Goal: Contribute content: Add original content to the website for others to see

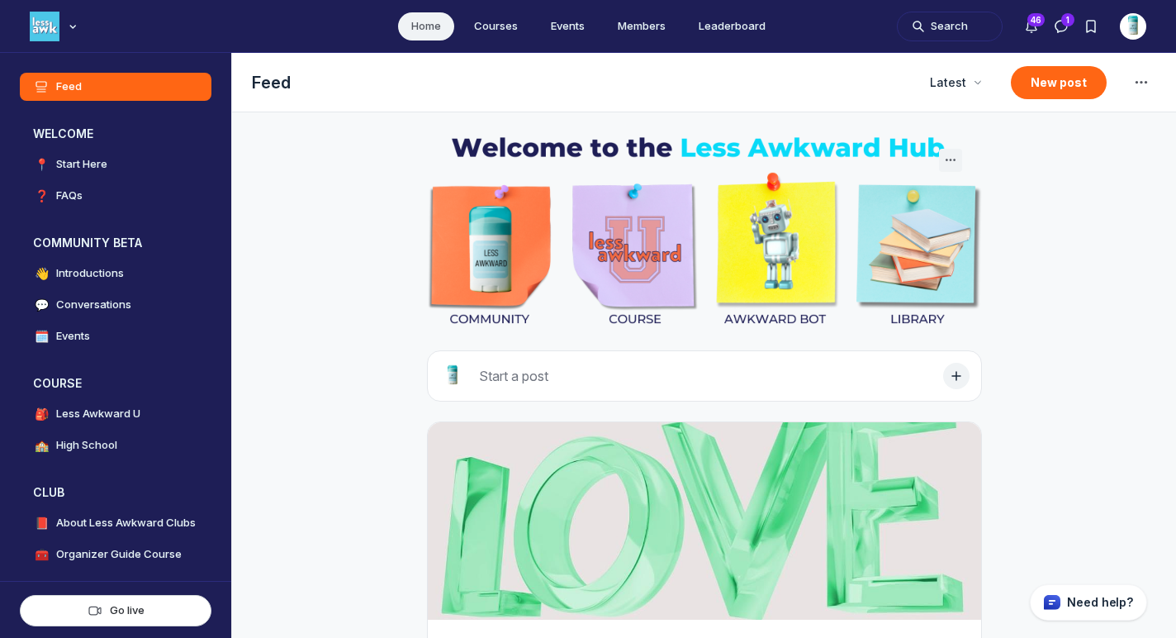
click at [1030, 91] on button "New post" at bounding box center [1059, 82] width 96 height 33
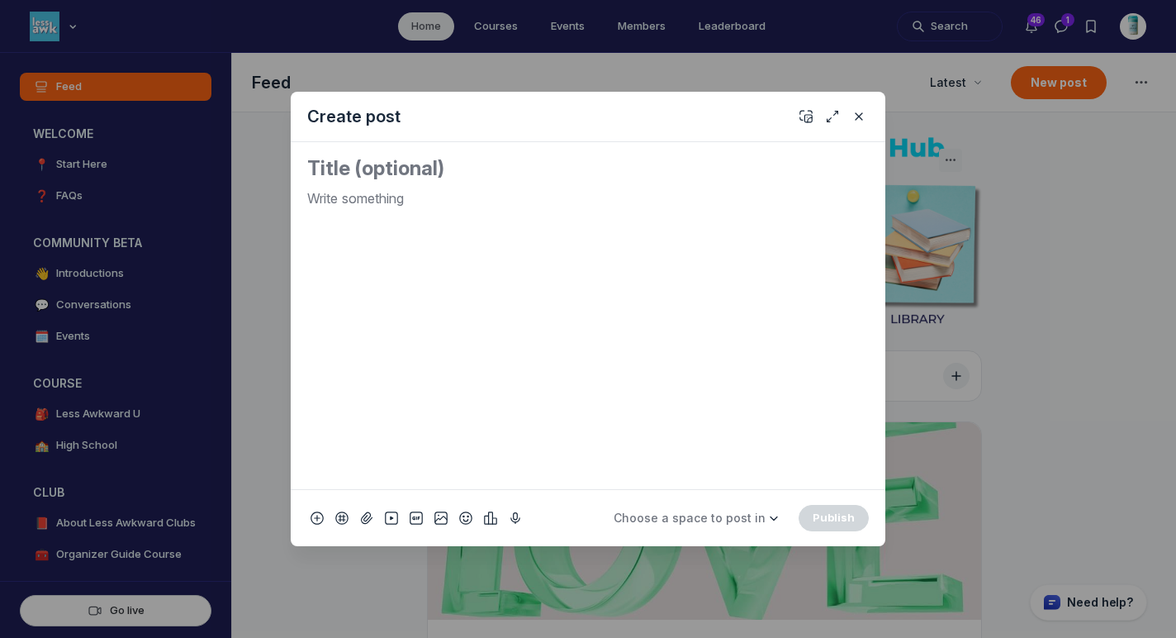
scroll to position [4463, 3164]
click at [547, 215] on div "Quick post modal" at bounding box center [588, 332] width 562 height 288
click at [465, 521] on icon "Add emoji" at bounding box center [465, 518] width 13 height 17
type input "tv"
click at [487, 283] on span "📺" at bounding box center [485, 283] width 25 height 23
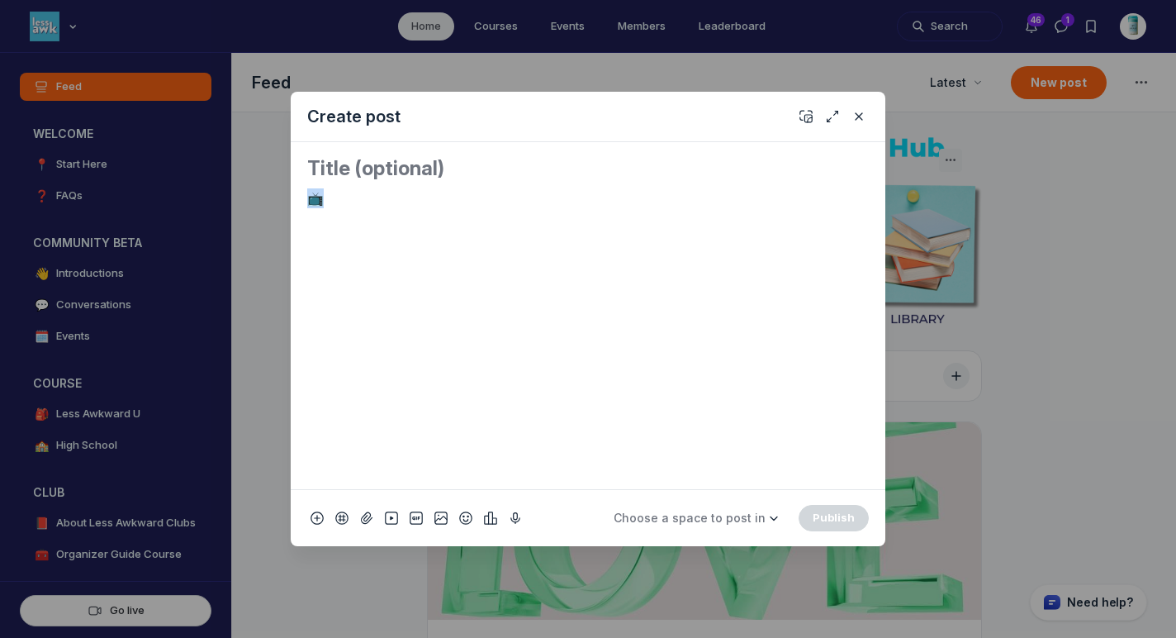
drag, startPoint x: 374, startPoint y: 200, endPoint x: 273, endPoint y: 188, distance: 102.3
click at [273, 188] on div "Create post 📺 Choose a space to post in WELCOME 📍 Start Here ❓ FAQs COMMUNITY B…" at bounding box center [317, 319] width 635 height 638
copy p "📺"
click at [335, 164] on textarea "Quick post modal" at bounding box center [588, 168] width 562 height 26
paste textarea "📺"
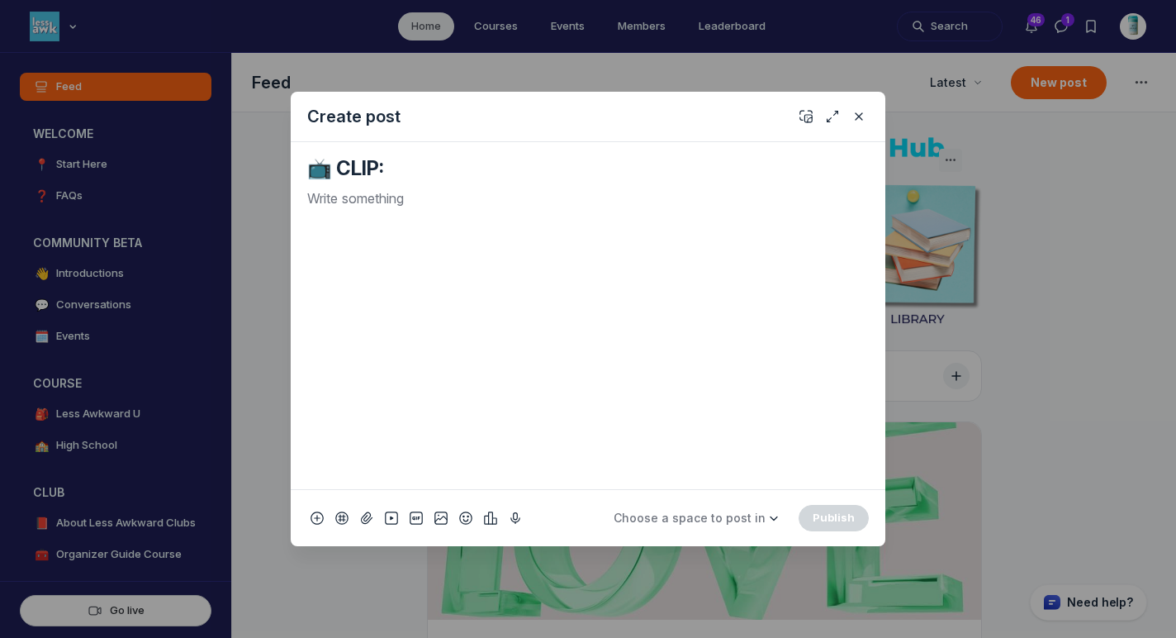
paste textarea "Puberty comes with big feelings, body changes, and yep – new smells."
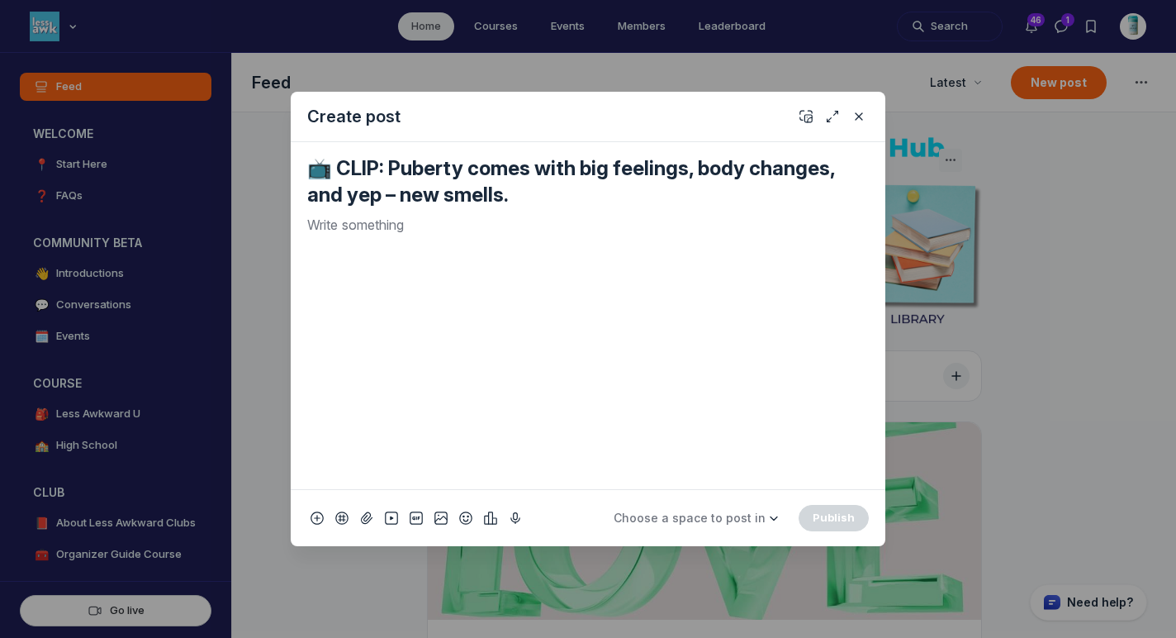
type textarea "📺 CLIP: Puberty comes with big feelings, body changes, and yep – new smells."
click at [445, 230] on p "Quick post modal" at bounding box center [588, 225] width 562 height 20
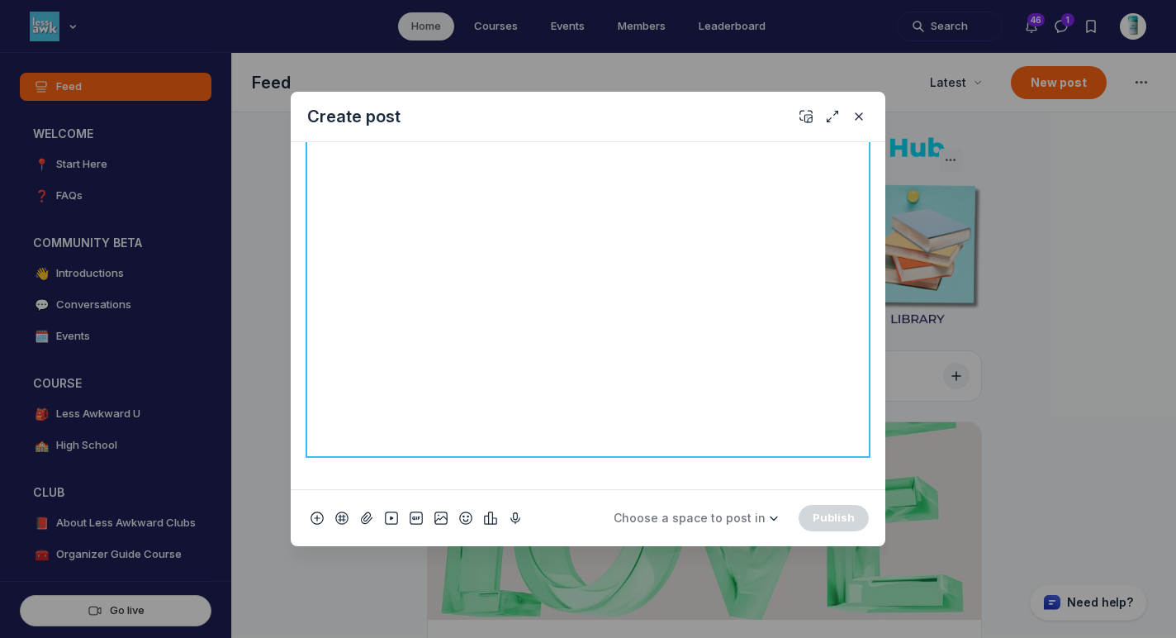
scroll to position [0, 0]
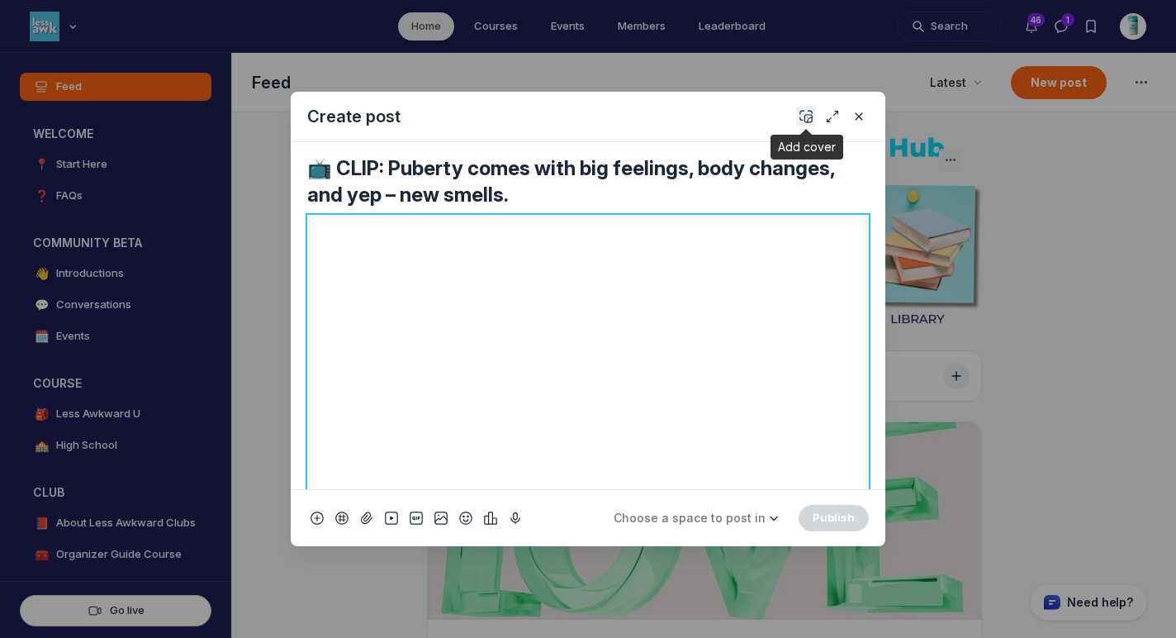
click at [800, 115] on icon "Add cover" at bounding box center [806, 116] width 13 height 17
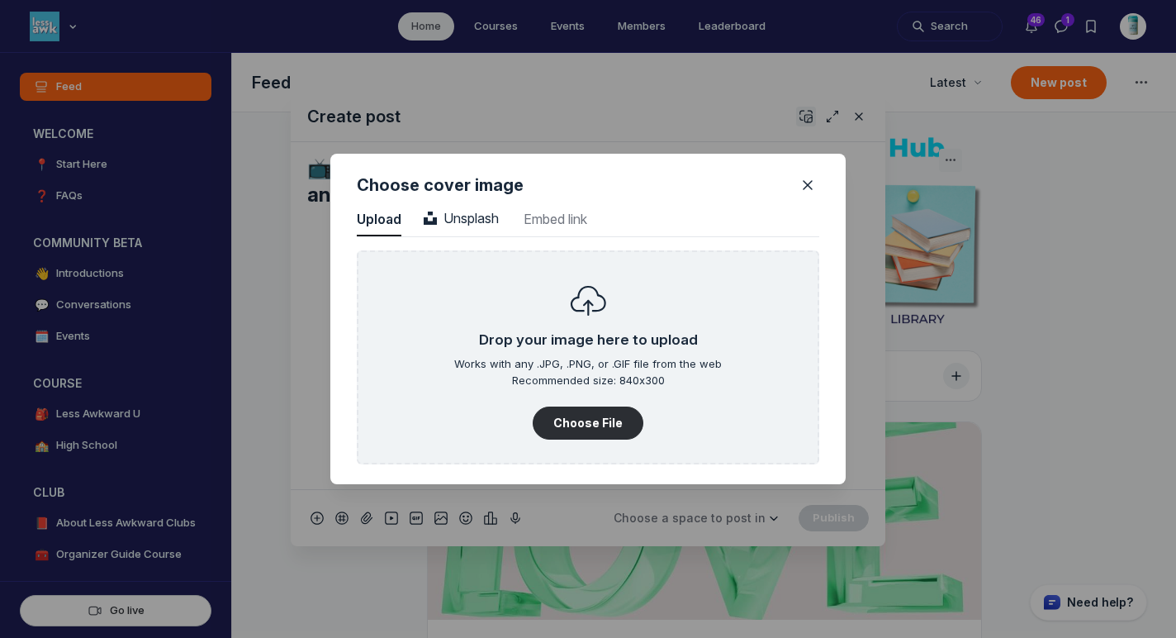
scroll to position [2232, 4205]
click at [488, 210] on span "Unsplash" at bounding box center [461, 218] width 75 height 17
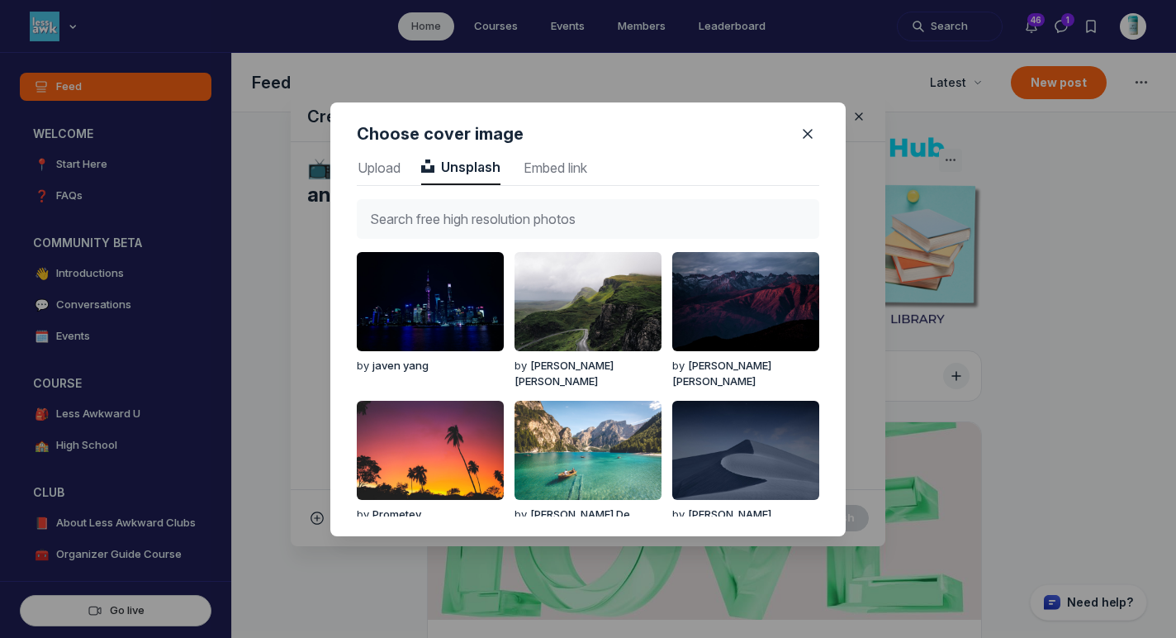
click at [488, 207] on input "text" at bounding box center [588, 219] width 463 height 40
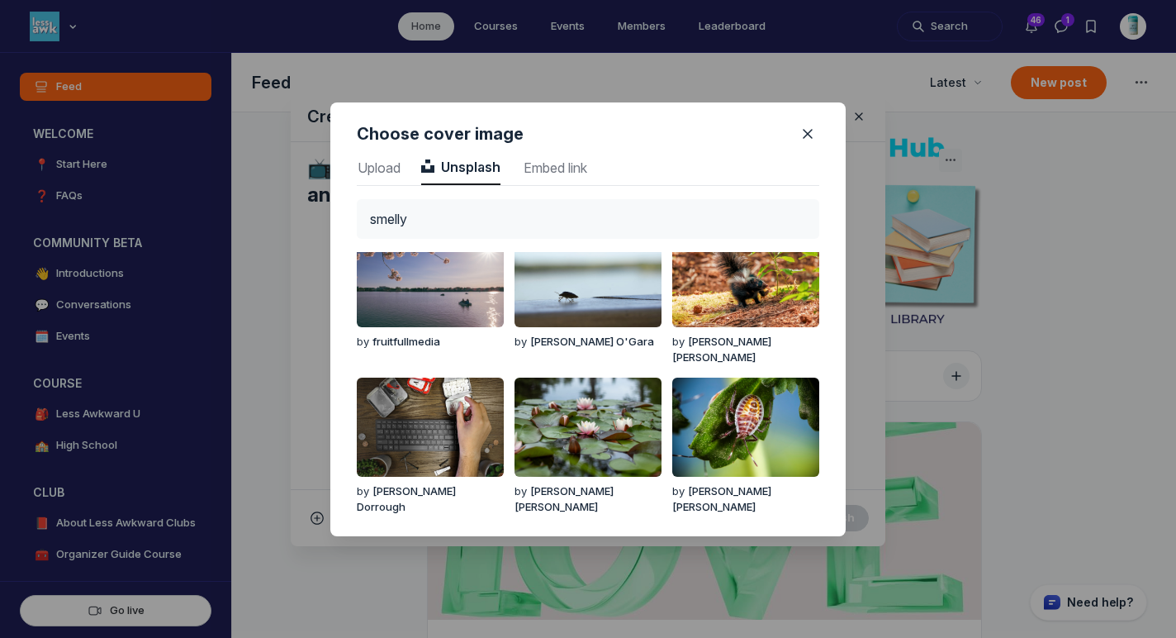
scroll to position [0, 0]
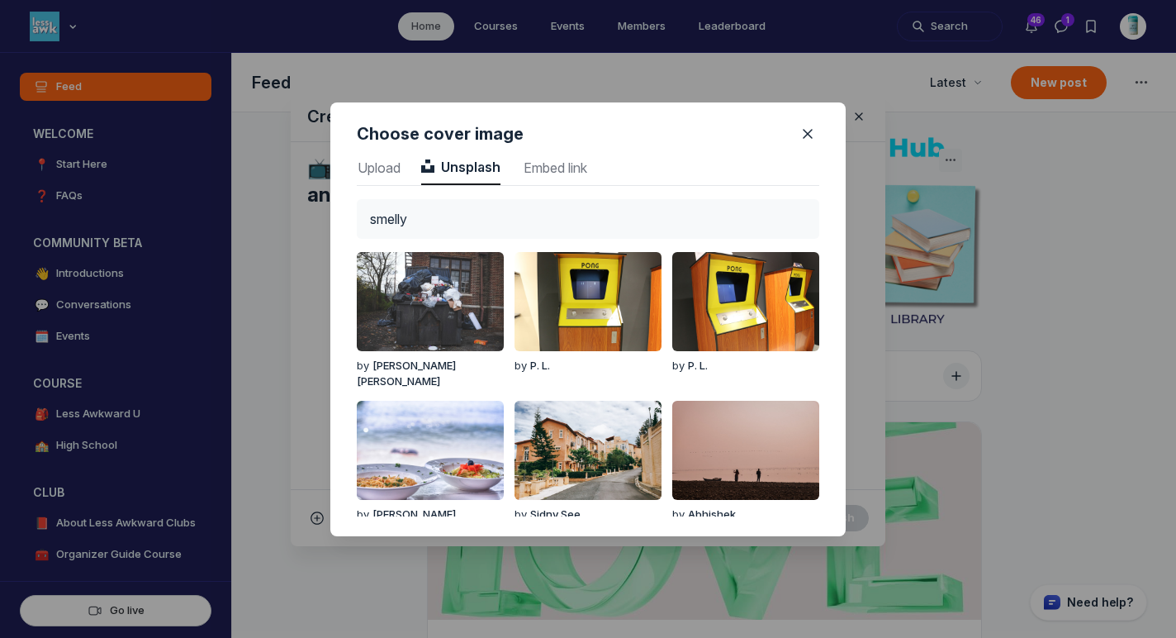
click at [411, 212] on input "smelly" at bounding box center [588, 219] width 463 height 40
click at [448, 215] on input "stinky" at bounding box center [588, 219] width 463 height 40
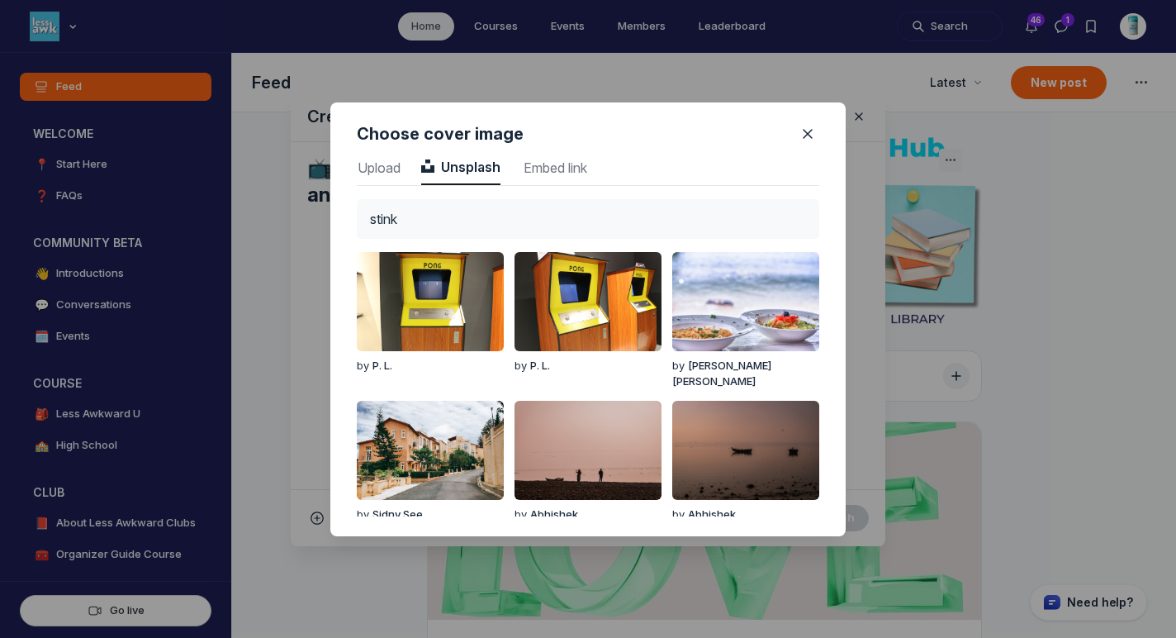
drag, startPoint x: 402, startPoint y: 213, endPoint x: 270, endPoint y: 121, distance: 160.2
click at [307, 170] on div "Choose cover image Upload Upload Unsplash Unsplash Embed link Embed link stink …" at bounding box center [588, 319] width 1176 height 638
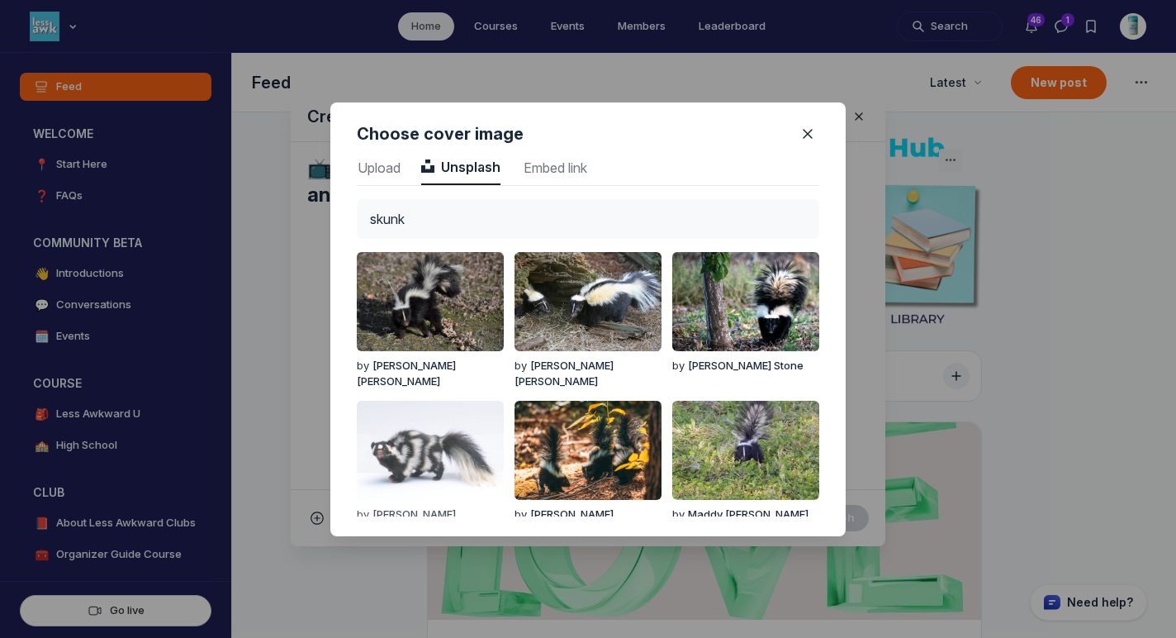
type input "skunk"
click at [453, 422] on img "button" at bounding box center [430, 450] width 147 height 99
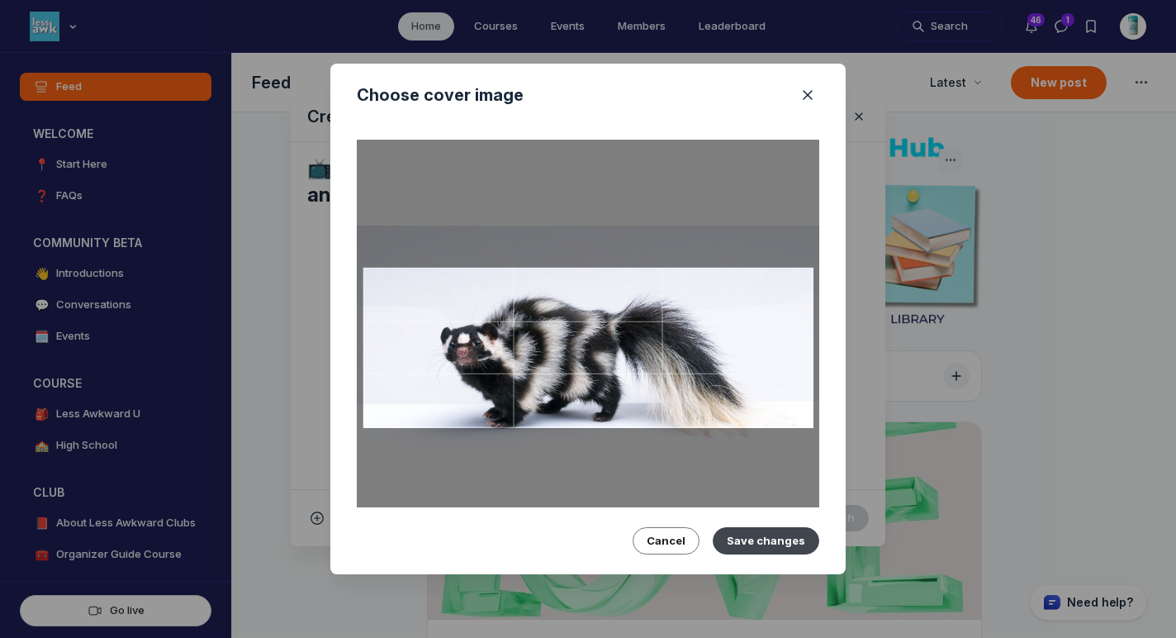
click at [804, 528] on button "Save changes" at bounding box center [766, 540] width 107 height 26
